Goal: Task Accomplishment & Management: Manage account settings

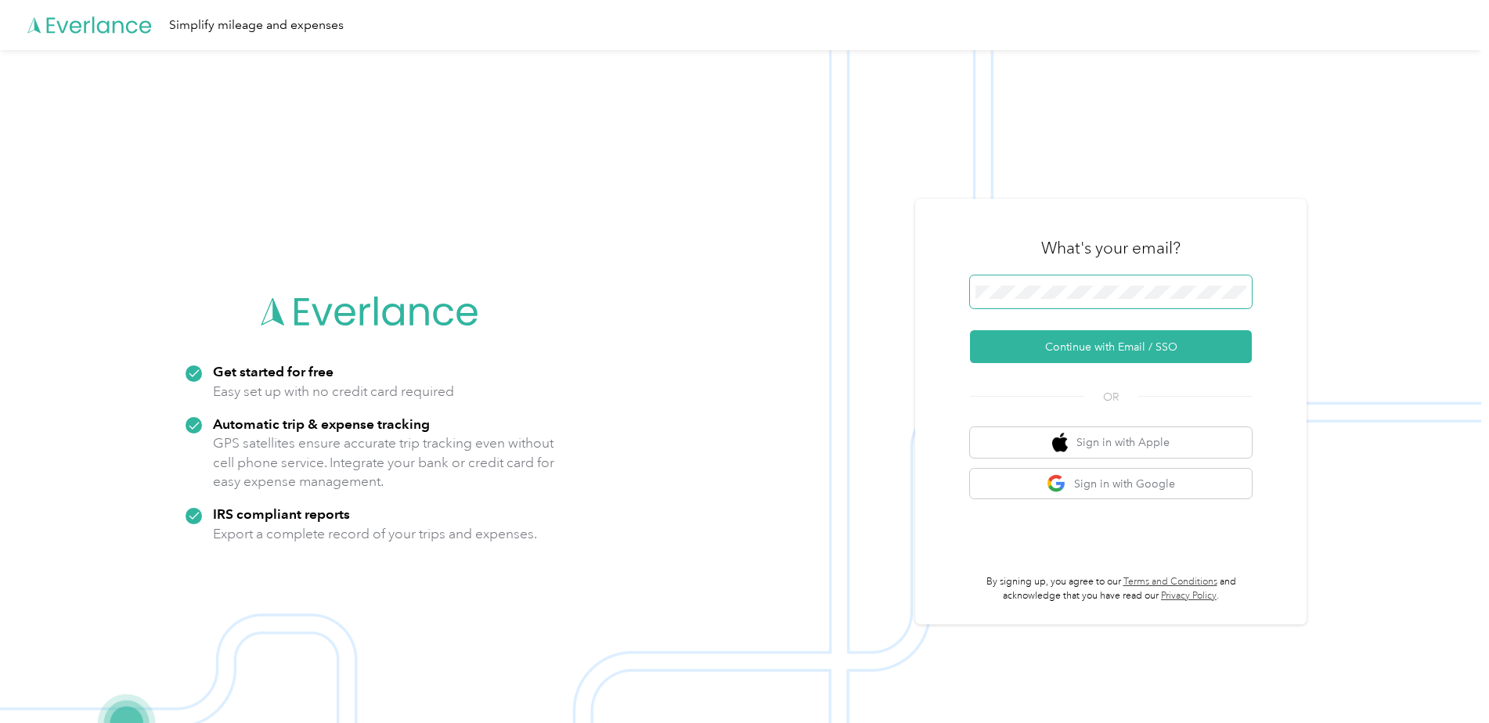
click at [1095, 284] on span at bounding box center [1111, 292] width 282 height 33
click at [1112, 346] on button "Continue with Email / SSO" at bounding box center [1111, 346] width 282 height 33
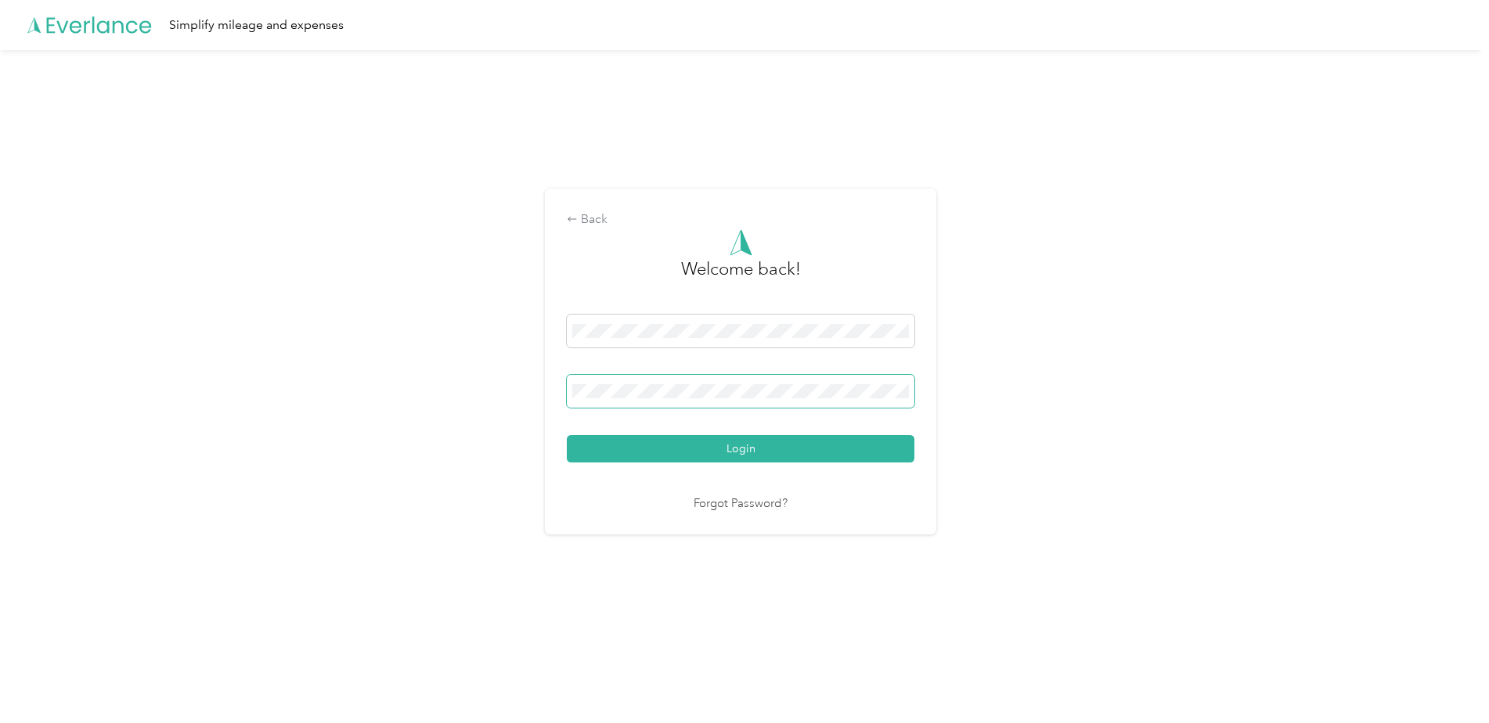
click at [567, 435] on button "Login" at bounding box center [741, 448] width 348 height 27
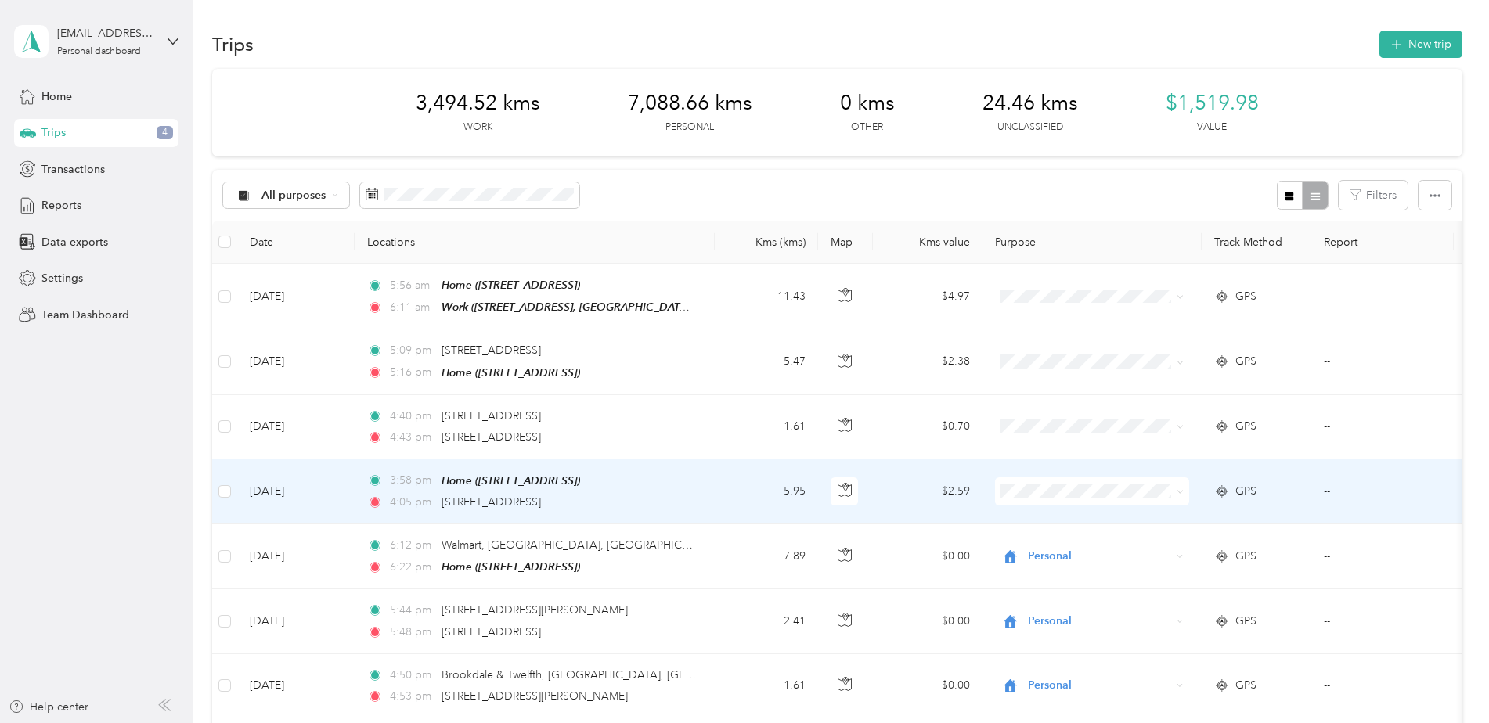
click at [1181, 489] on icon at bounding box center [1180, 492] width 7 height 7
click at [1062, 291] on span "Personal" at bounding box center [1105, 295] width 145 height 16
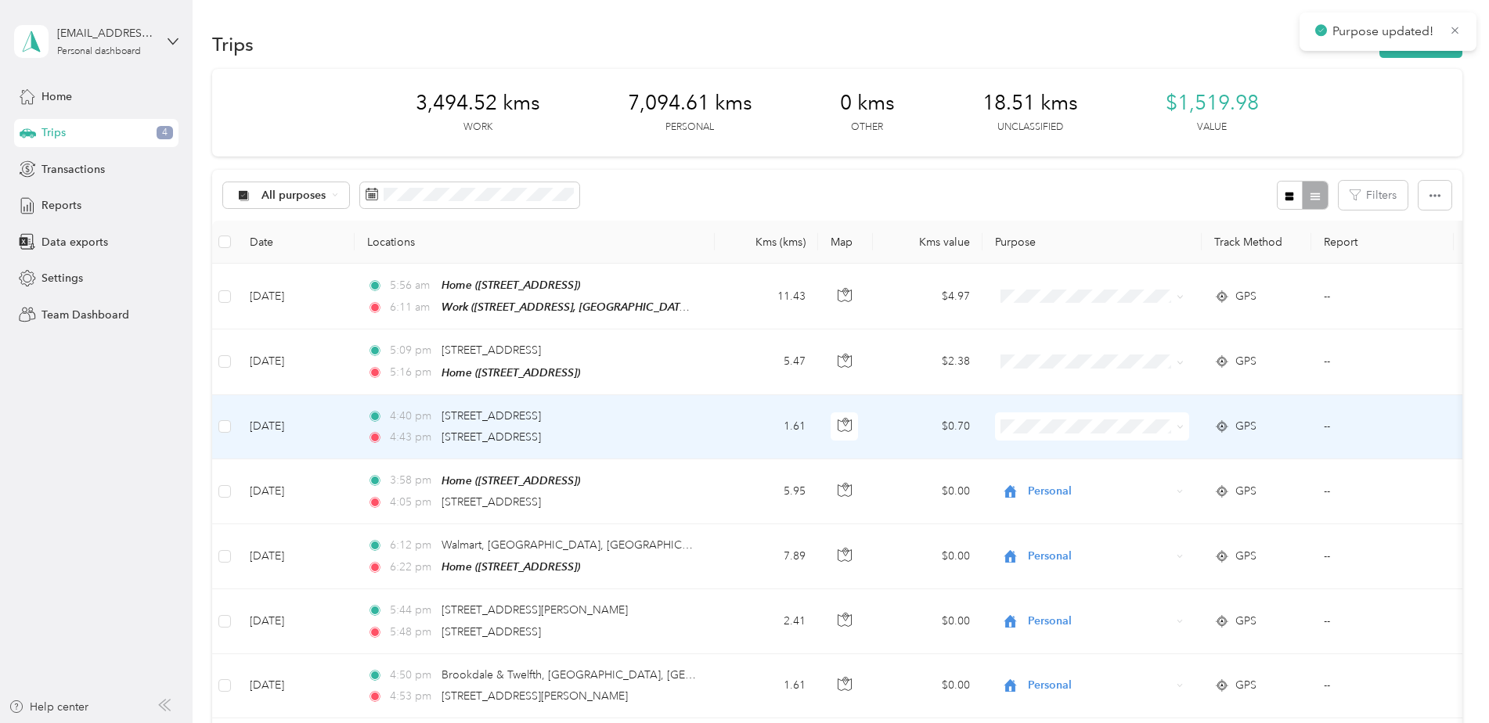
click at [1179, 427] on icon at bounding box center [1180, 427] width 7 height 7
click at [1064, 478] on span "Personal" at bounding box center [1105, 481] width 145 height 16
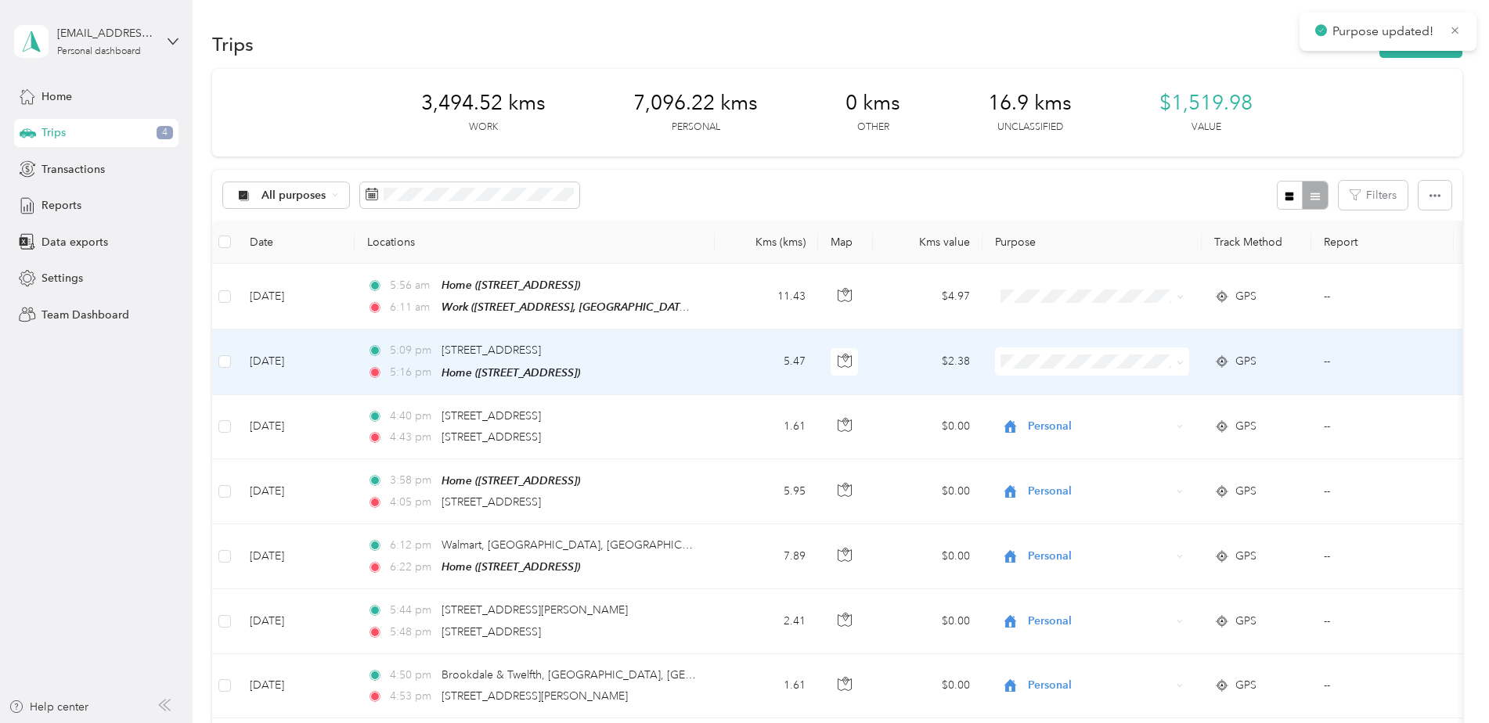
click at [1181, 363] on icon at bounding box center [1180, 362] width 7 height 7
click at [1060, 414] on span "Personal" at bounding box center [1105, 417] width 145 height 16
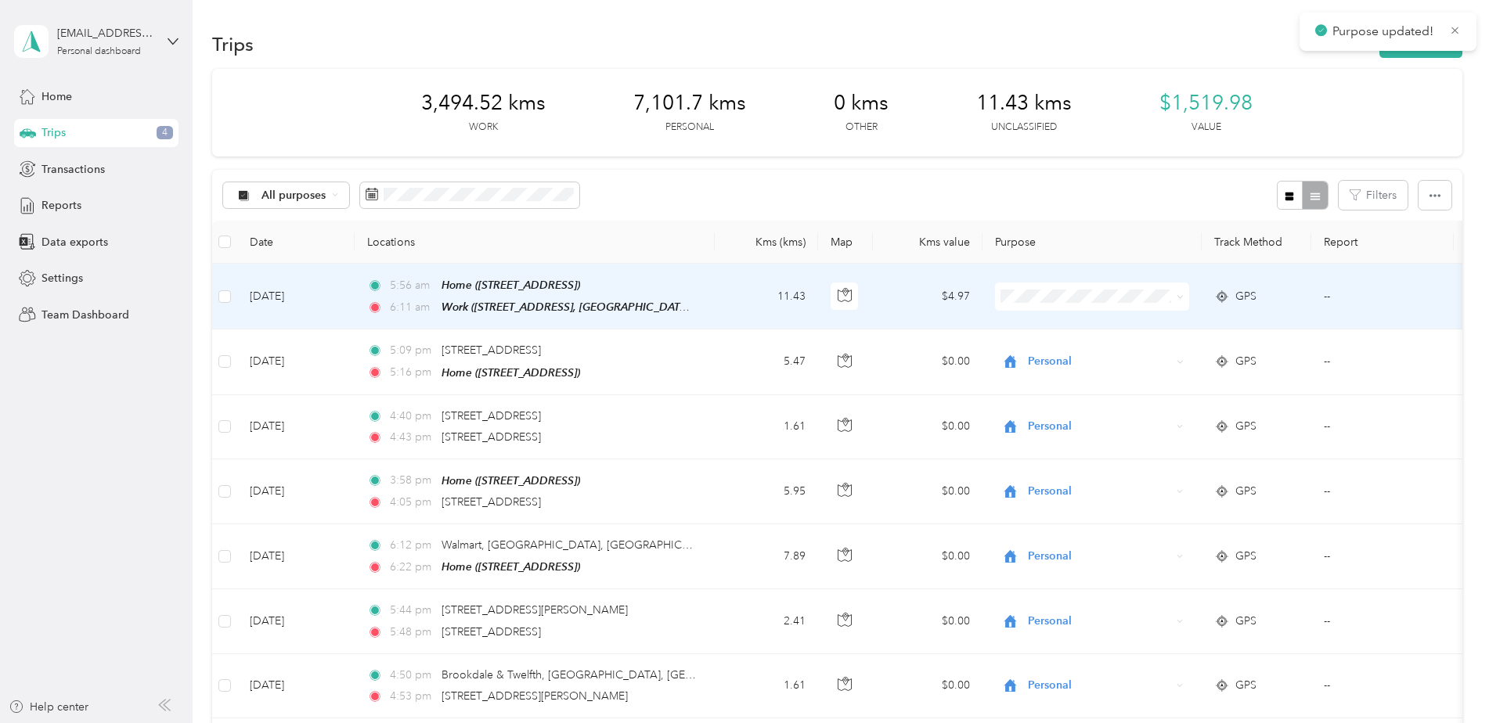
click at [1181, 294] on icon at bounding box center [1180, 297] width 7 height 7
click at [1044, 323] on span "Work" at bounding box center [1105, 325] width 145 height 16
